Goal: Entertainment & Leisure: Consume media (video, audio)

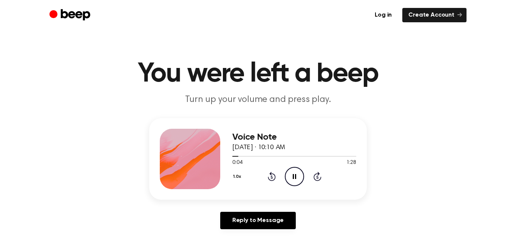
click at [240, 178] on button "1.0x" at bounding box center [238, 176] width 12 height 13
click at [244, 233] on span "1.2x" at bounding box center [244, 233] width 9 height 8
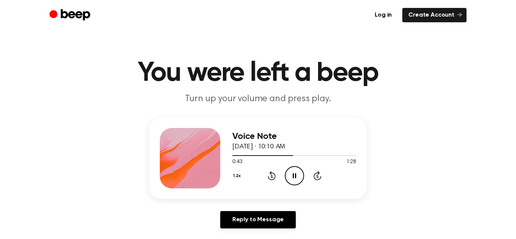
scroll to position [4, 0]
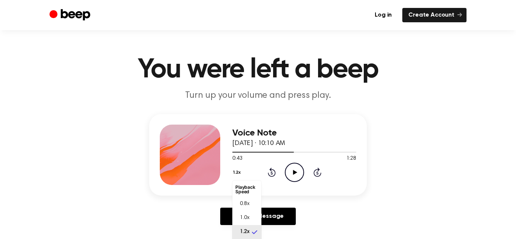
click at [290, 176] on icon "Play Audio" at bounding box center [294, 172] width 19 height 19
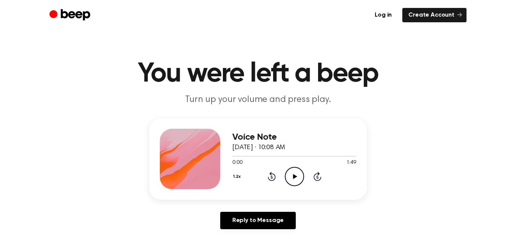
click at [295, 177] on icon at bounding box center [295, 176] width 4 height 5
click at [237, 179] on button "1.2x" at bounding box center [237, 176] width 11 height 13
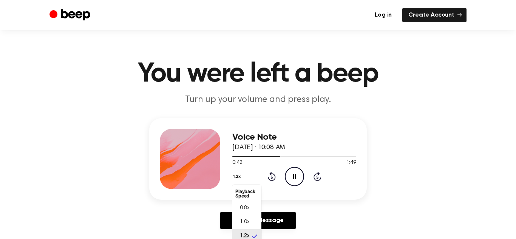
scroll to position [4, 0]
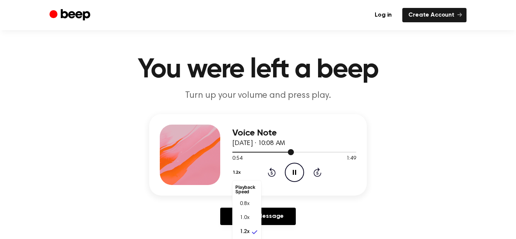
click at [295, 153] on div at bounding box center [294, 152] width 124 height 6
click at [322, 153] on div at bounding box center [294, 152] width 124 height 6
